Goal: Navigation & Orientation: Find specific page/section

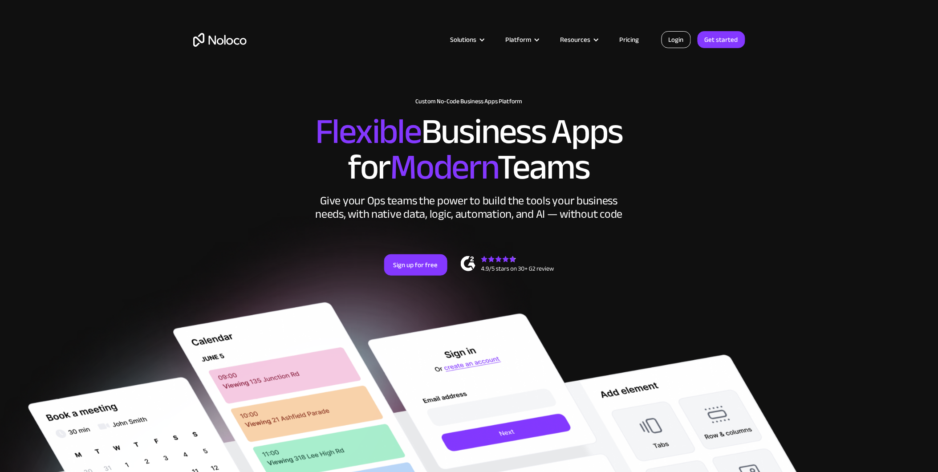
click at [682, 41] on link "Login" at bounding box center [676, 39] width 29 height 17
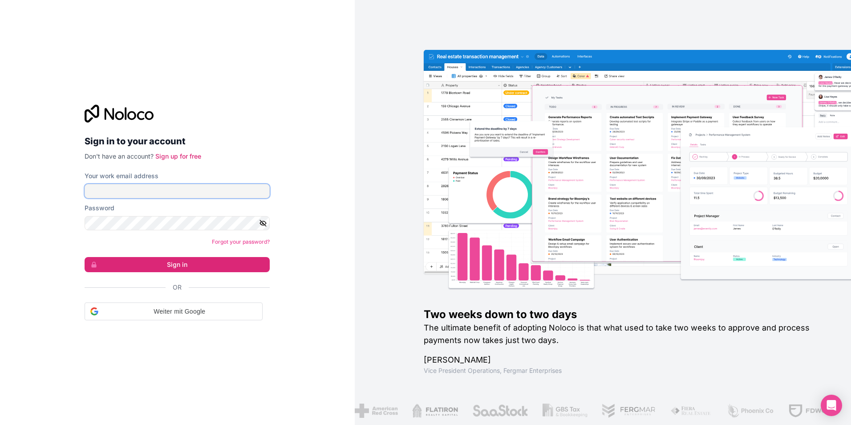
type input "[PERSON_NAME][EMAIL_ADDRESS][DOMAIN_NAME]"
click at [138, 197] on input "[PERSON_NAME][EMAIL_ADDRESS][DOMAIN_NAME]" at bounding box center [177, 191] width 185 height 14
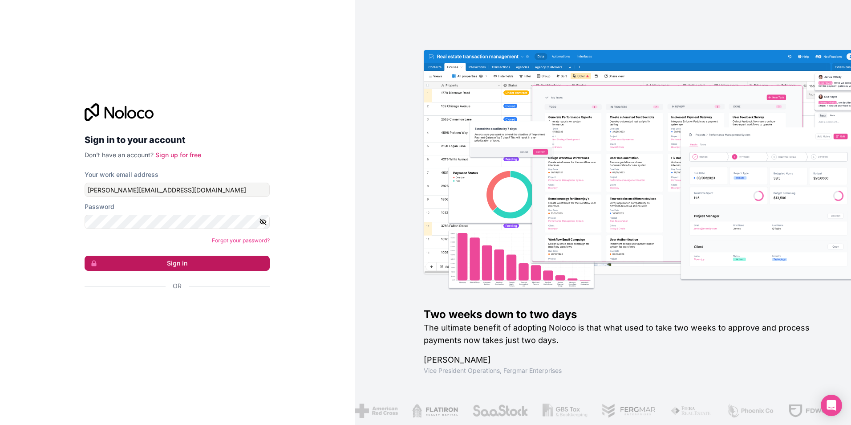
click at [159, 259] on button "Sign in" at bounding box center [177, 263] width 185 height 15
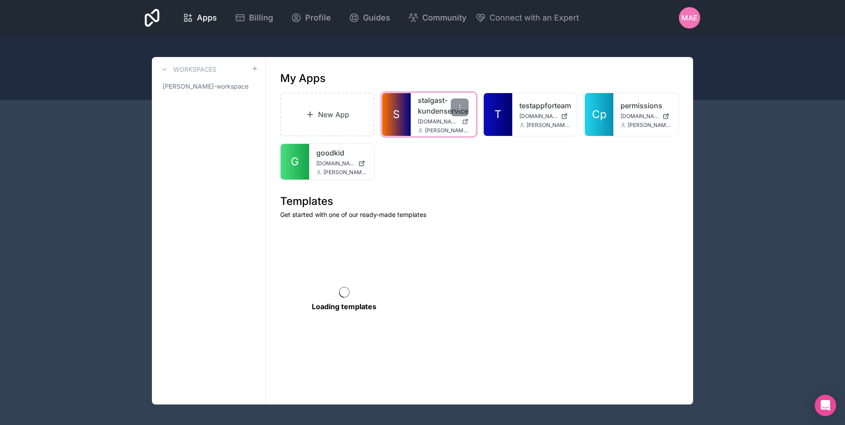
click at [393, 120] on span "S" at bounding box center [396, 114] width 7 height 14
